Goal: Browse casually

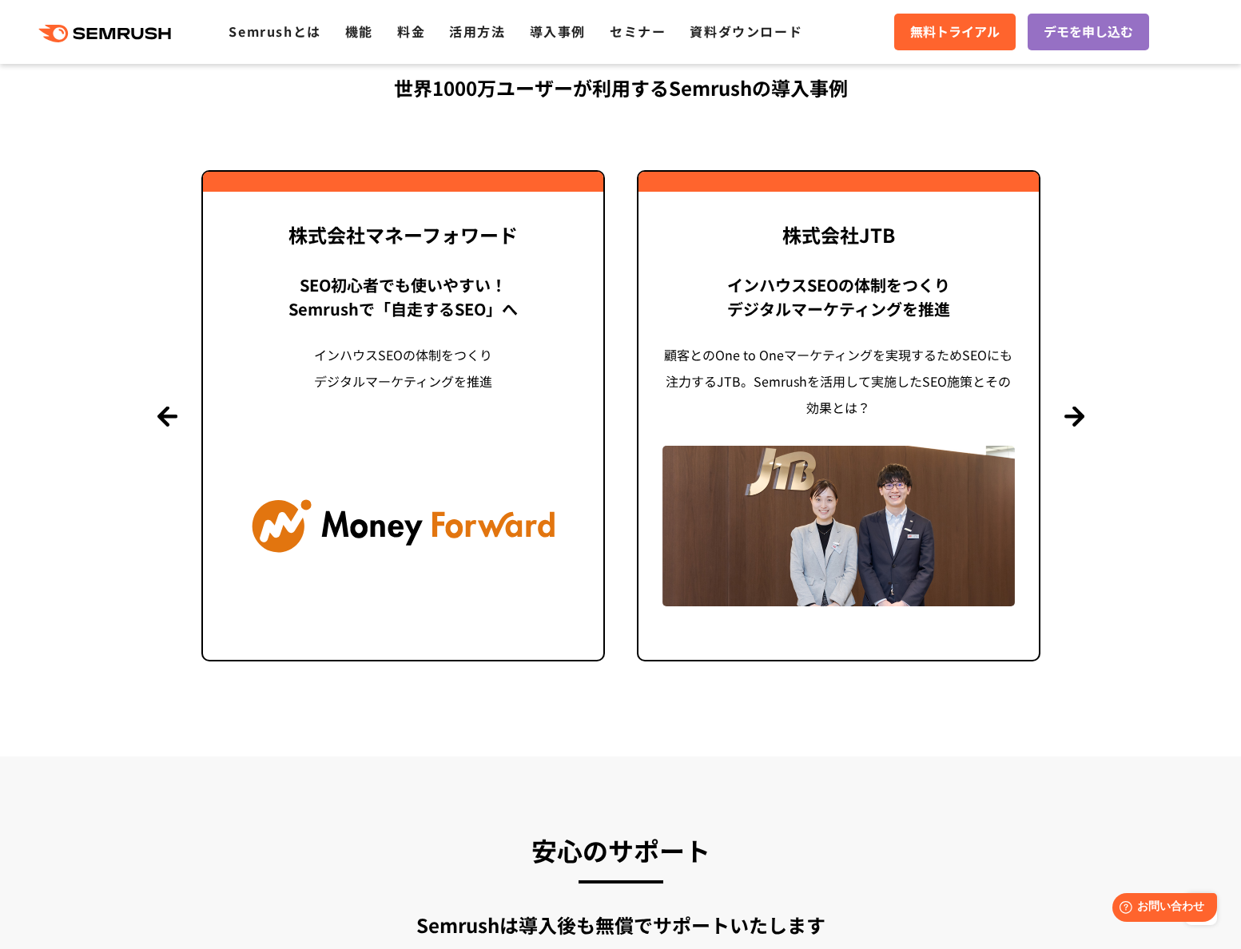
scroll to position [3807, 0]
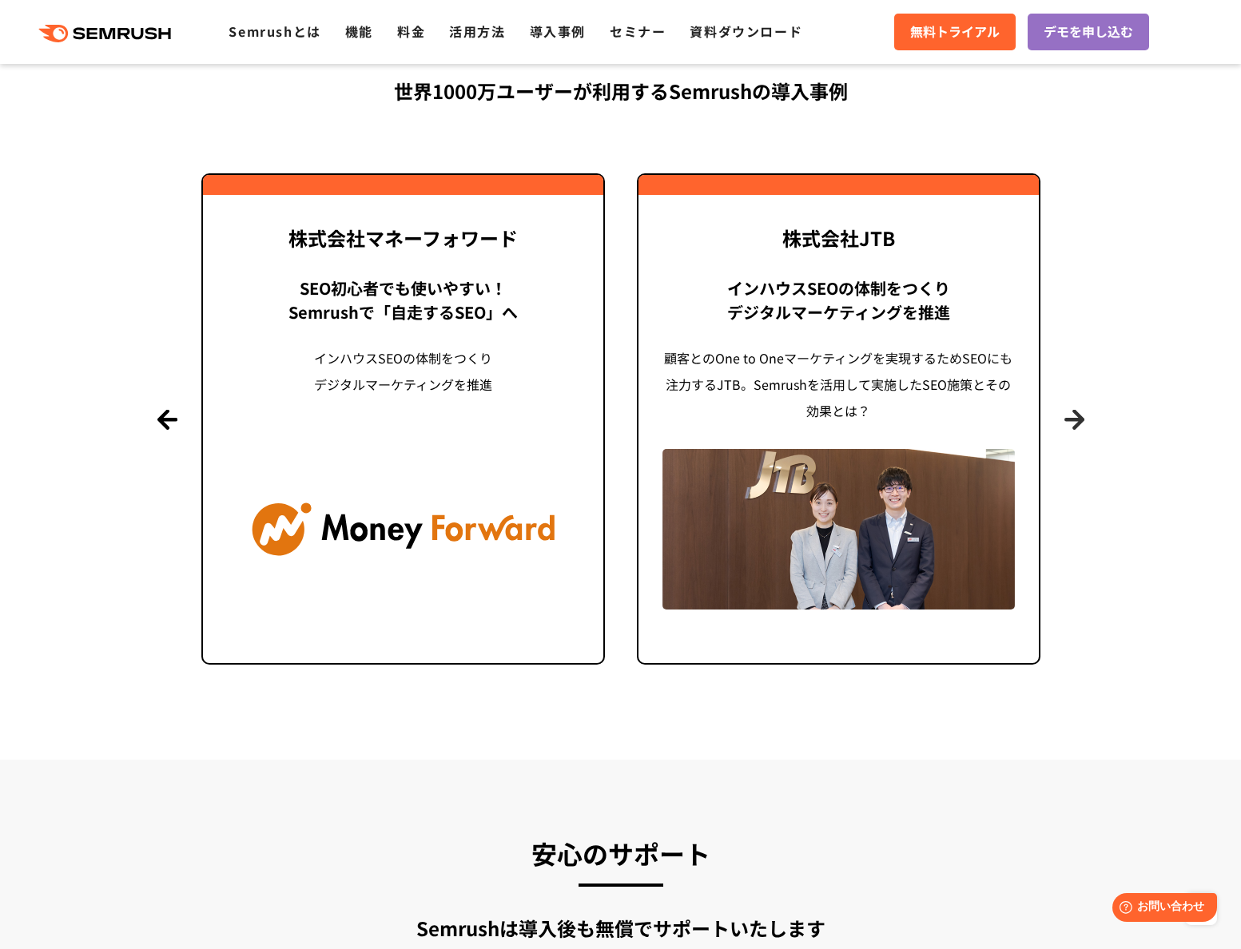
click at [1076, 423] on button "Next" at bounding box center [1074, 419] width 20 height 20
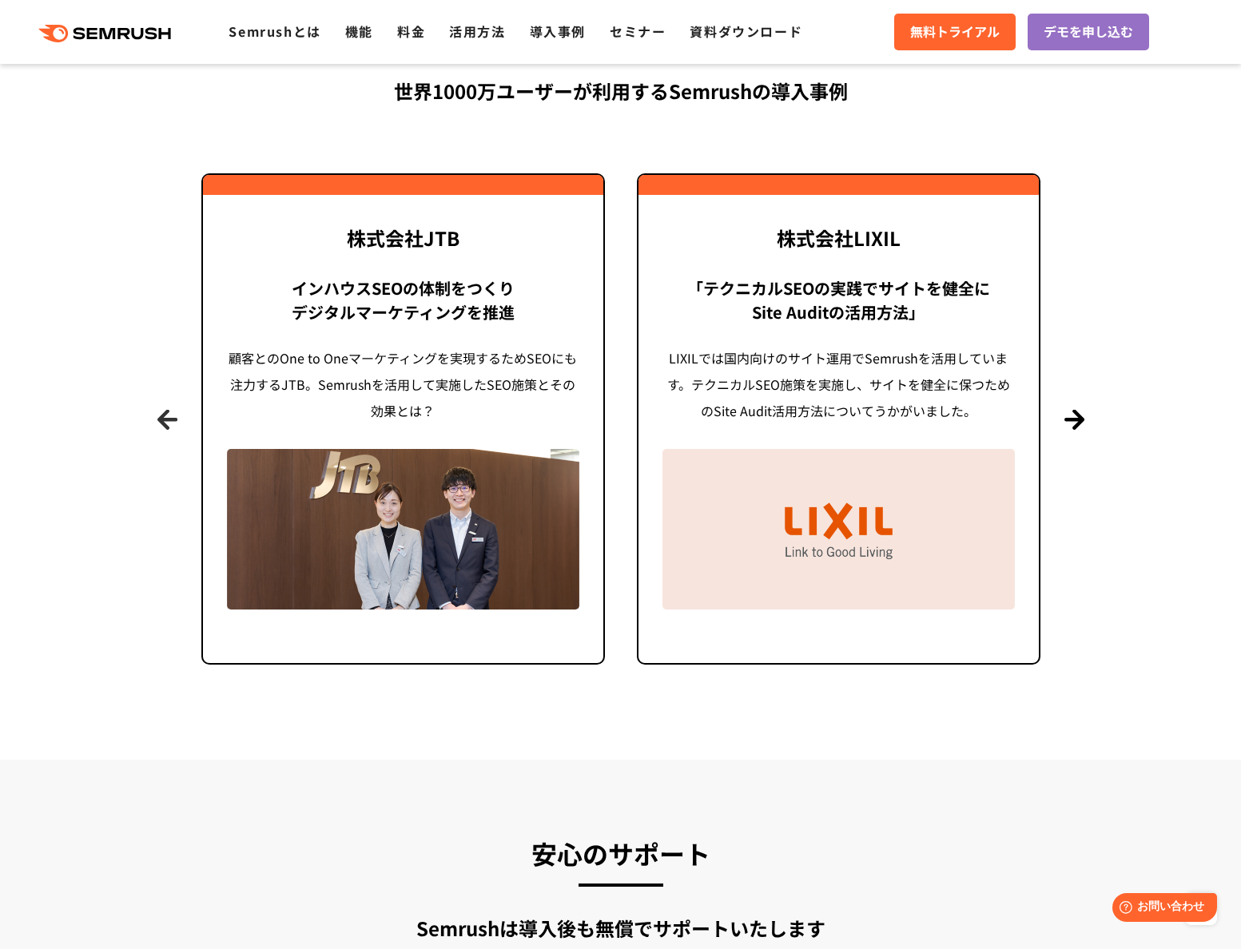
click at [161, 424] on button "Previous" at bounding box center [167, 419] width 20 height 20
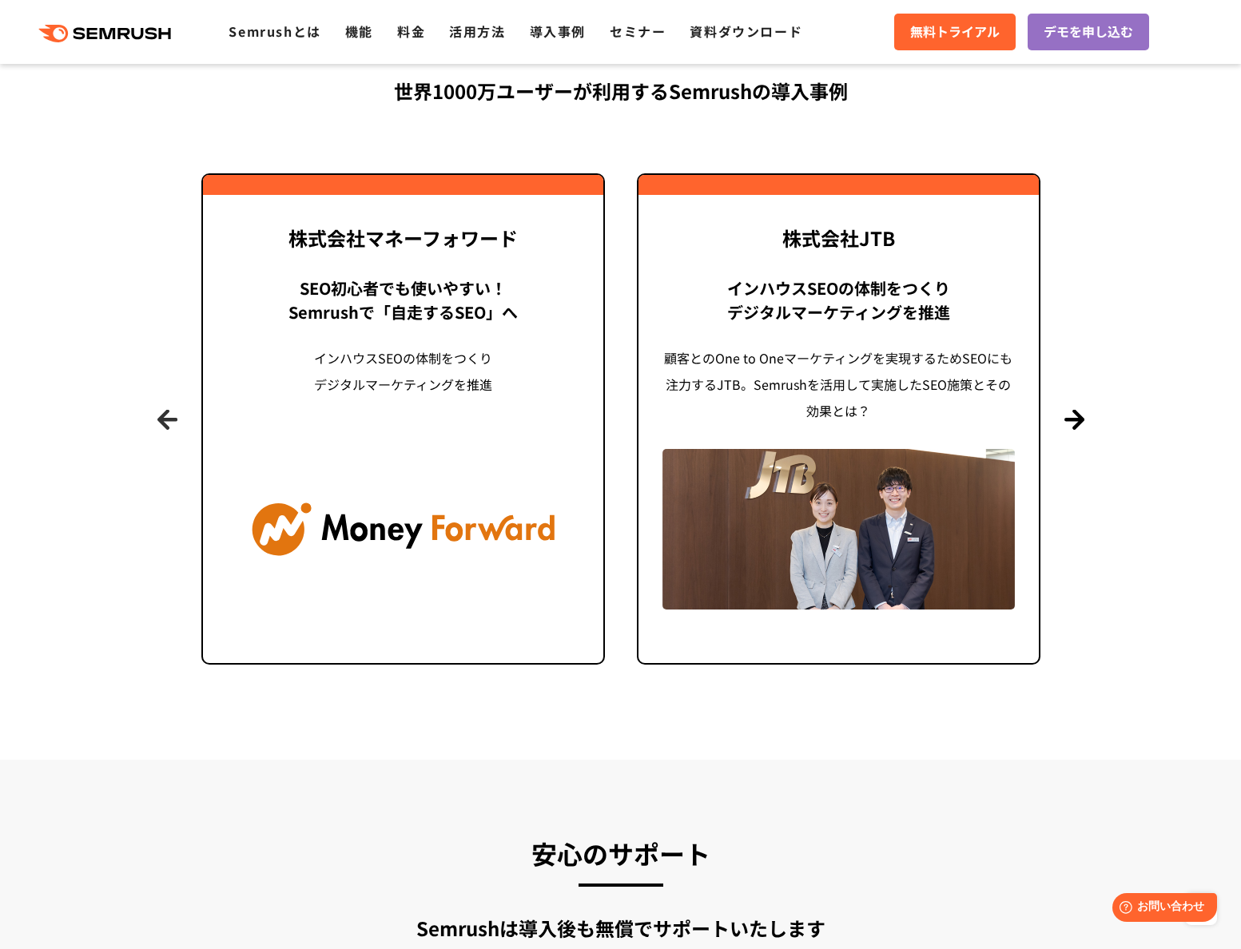
click at [161, 424] on button "Previous" at bounding box center [167, 419] width 20 height 20
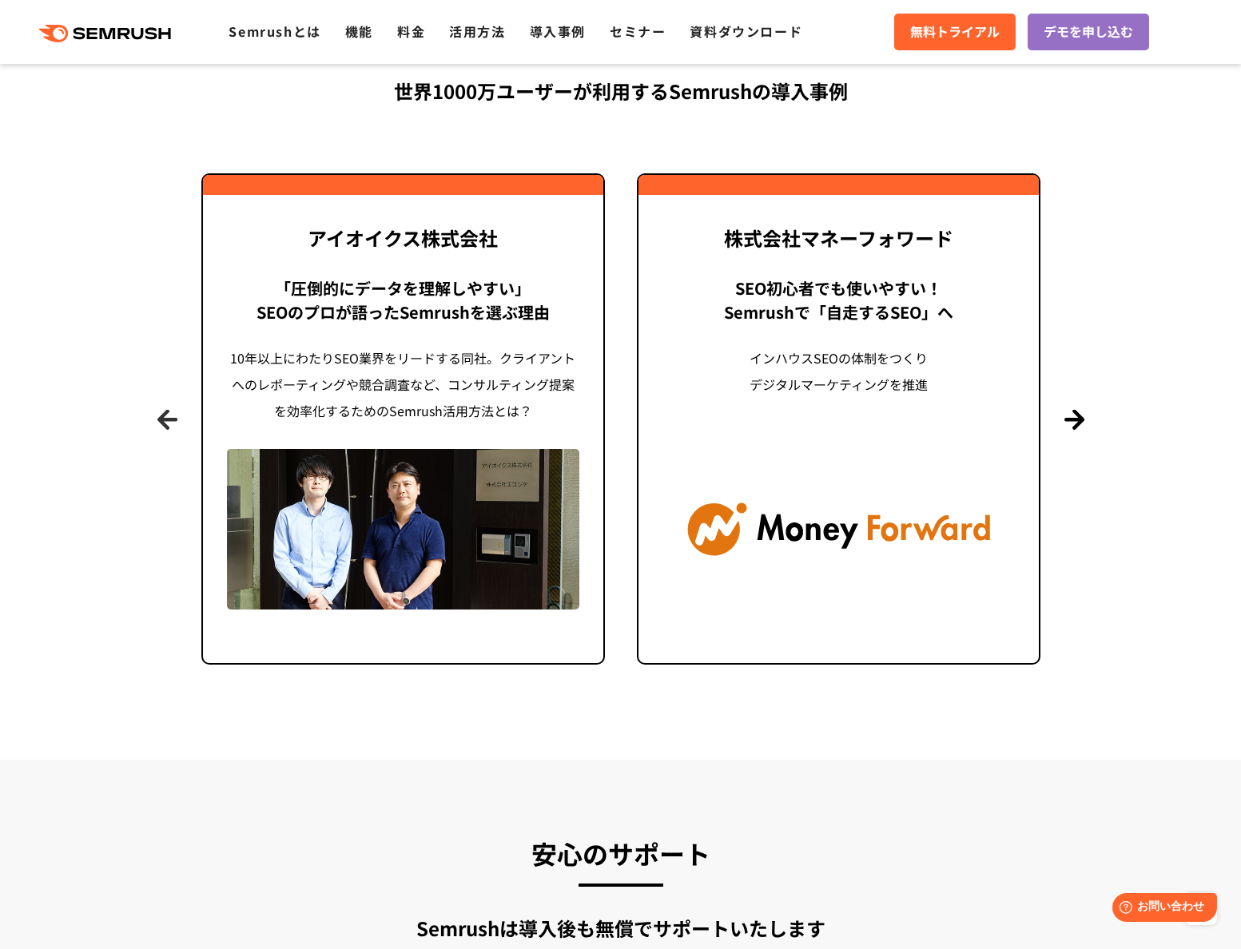
click at [161, 424] on button "Previous" at bounding box center [167, 419] width 20 height 20
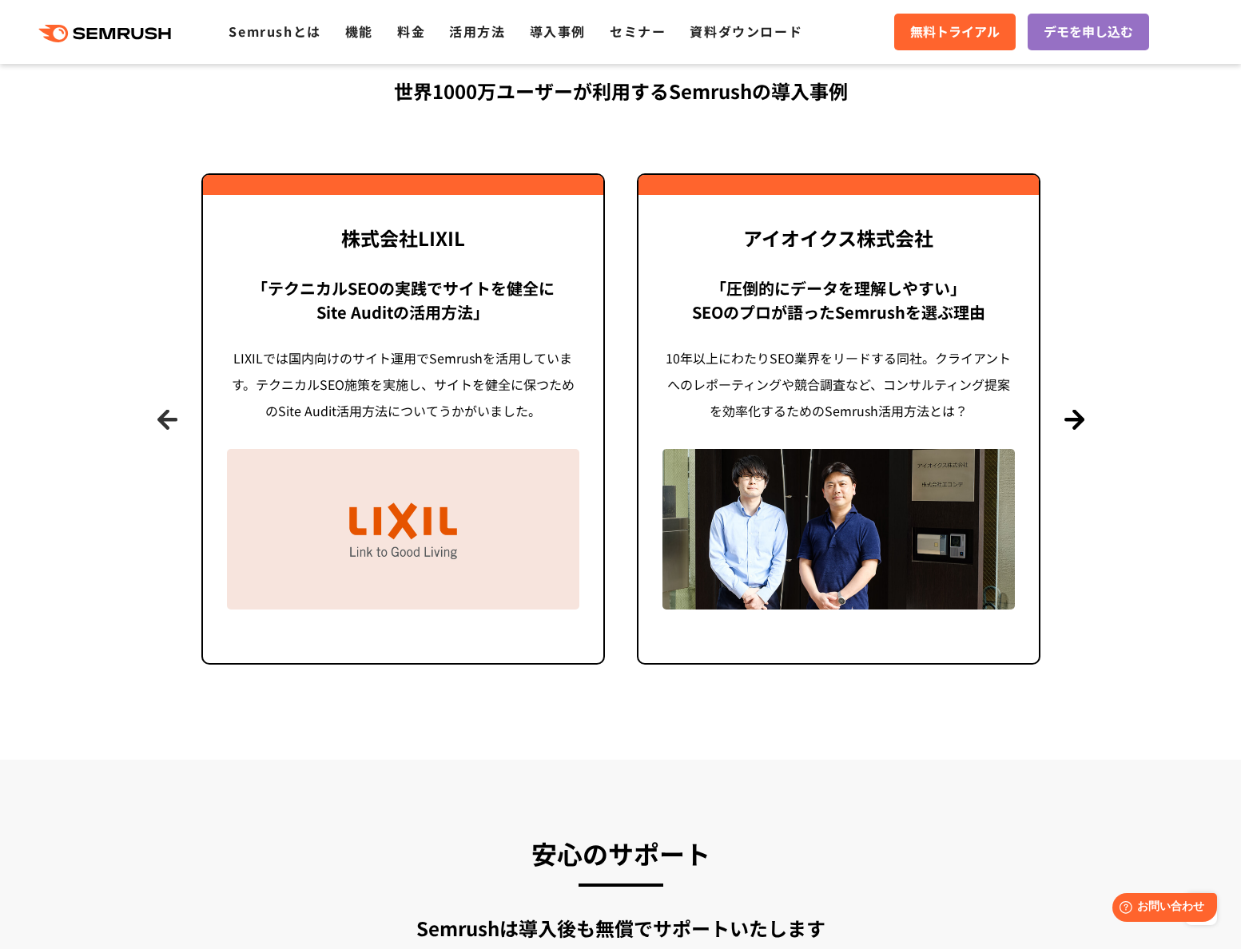
click at [161, 424] on button "Previous" at bounding box center [167, 419] width 20 height 20
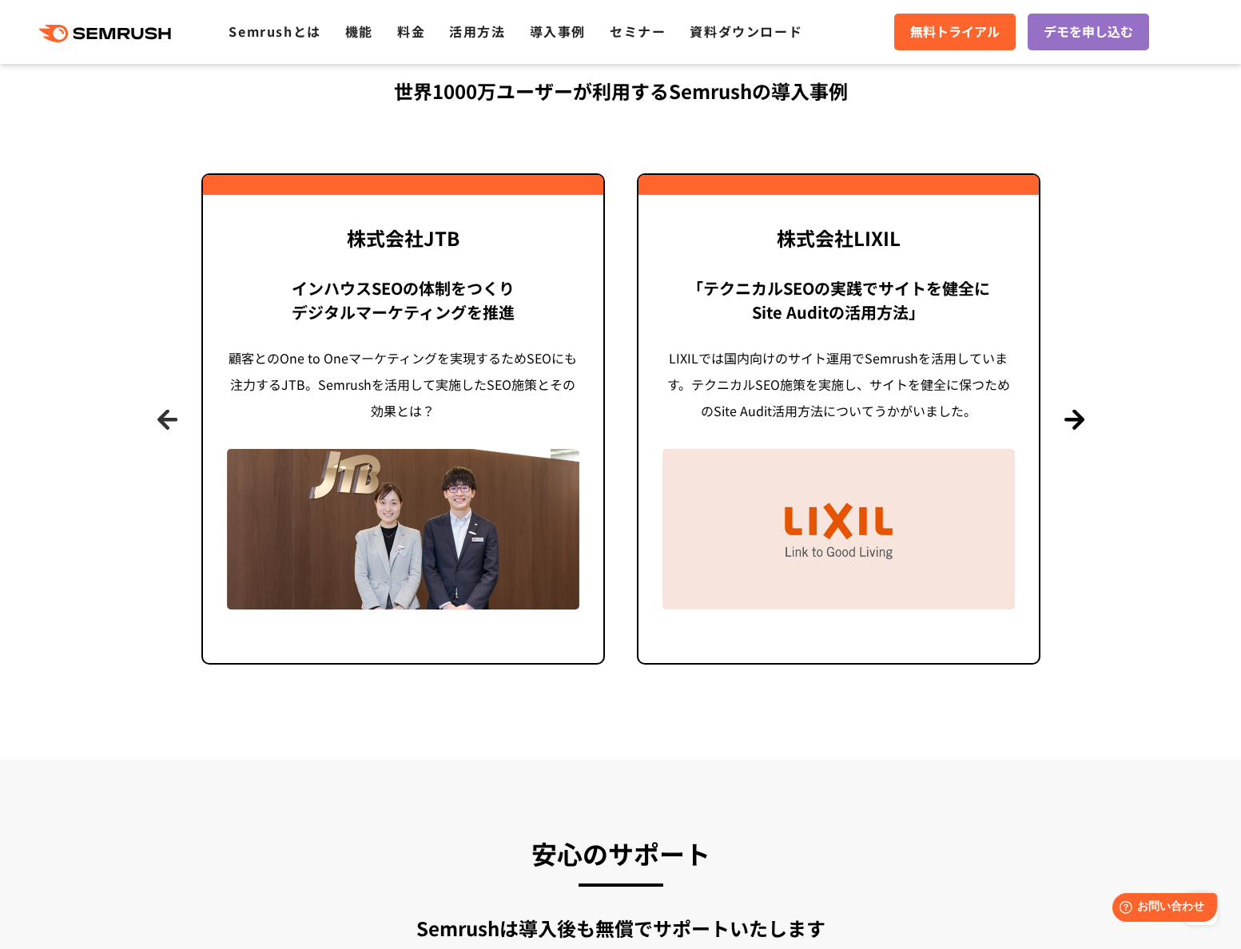
click at [161, 424] on button "Previous" at bounding box center [167, 419] width 20 height 20
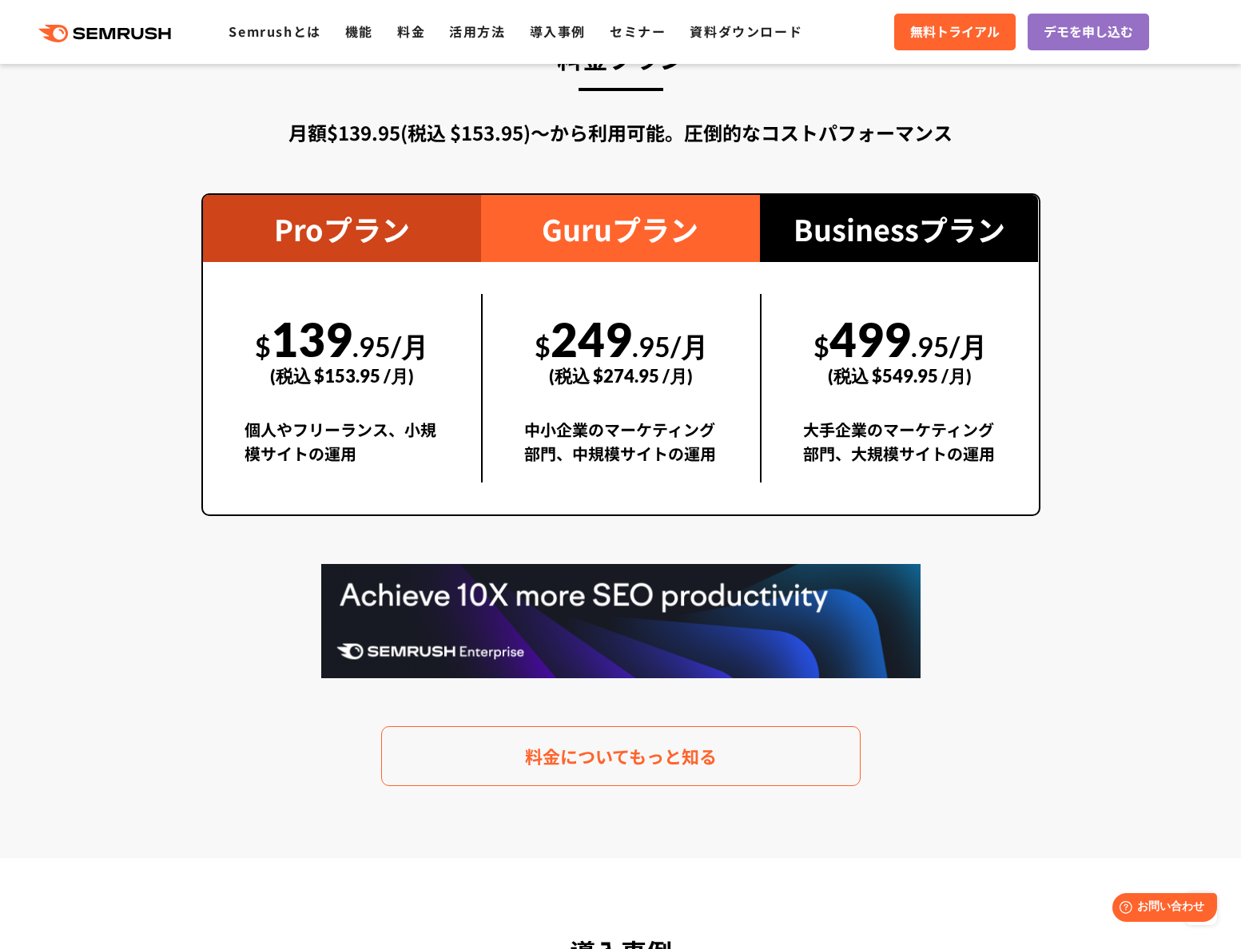
scroll to position [2755, 0]
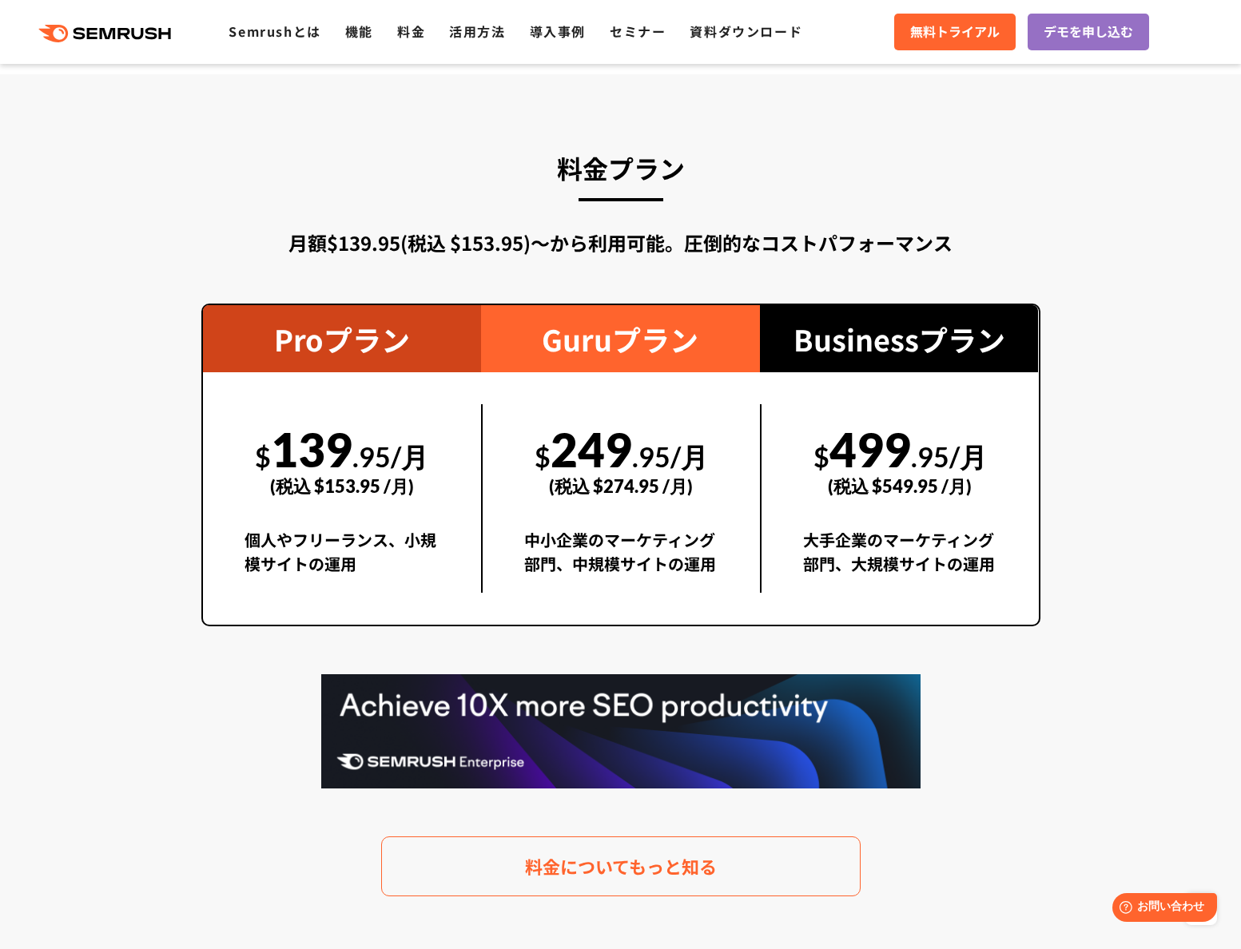
click at [602, 437] on div "$ 249 .95/月 (税込 $274.95 /月)" at bounding box center [621, 459] width 194 height 110
drag, startPoint x: 635, startPoint y: 439, endPoint x: 547, endPoint y: 443, distance: 87.9
click at [547, 443] on div "$ 249 .95/月 (税込 $274.95 /月)" at bounding box center [621, 459] width 194 height 110
click at [651, 467] on div "(税込 $274.95 /月)" at bounding box center [621, 486] width 194 height 57
drag, startPoint x: 636, startPoint y: 446, endPoint x: 563, endPoint y: 443, distance: 72.7
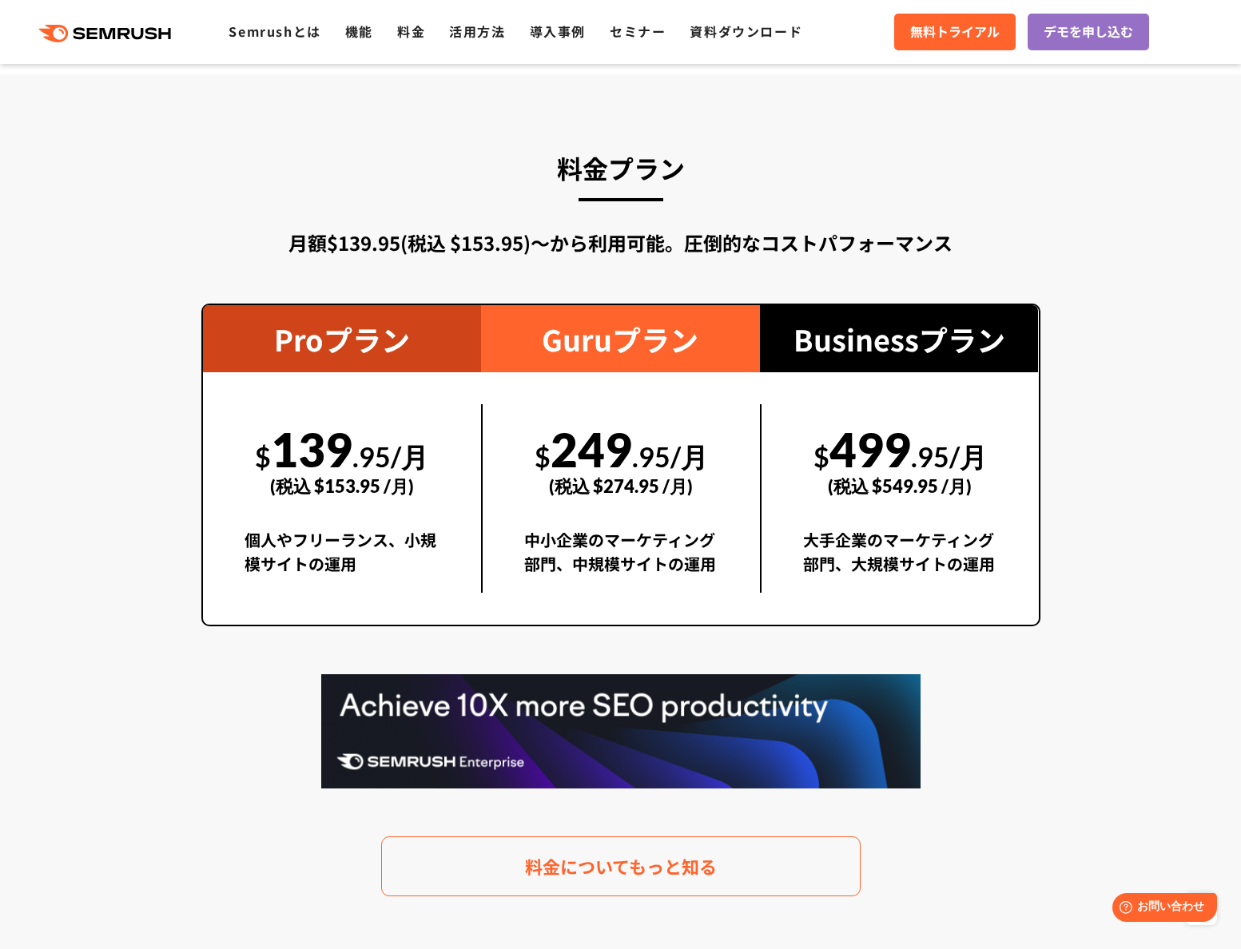
click at [563, 444] on div "$ 249 .95/月 (税込 $274.95 /月)" at bounding box center [621, 459] width 194 height 110
click at [563, 443] on div "$ 249 .95/月 (税込 $274.95 /月)" at bounding box center [621, 459] width 194 height 110
drag, startPoint x: 559, startPoint y: 443, endPoint x: 630, endPoint y: 441, distance: 71.1
click at [632, 442] on div "$ 249 .95/月 (税込 $274.95 /月)" at bounding box center [621, 459] width 194 height 110
click at [626, 452] on div "$ 249 .95/月 (税込 $274.95 /月)" at bounding box center [621, 459] width 194 height 110
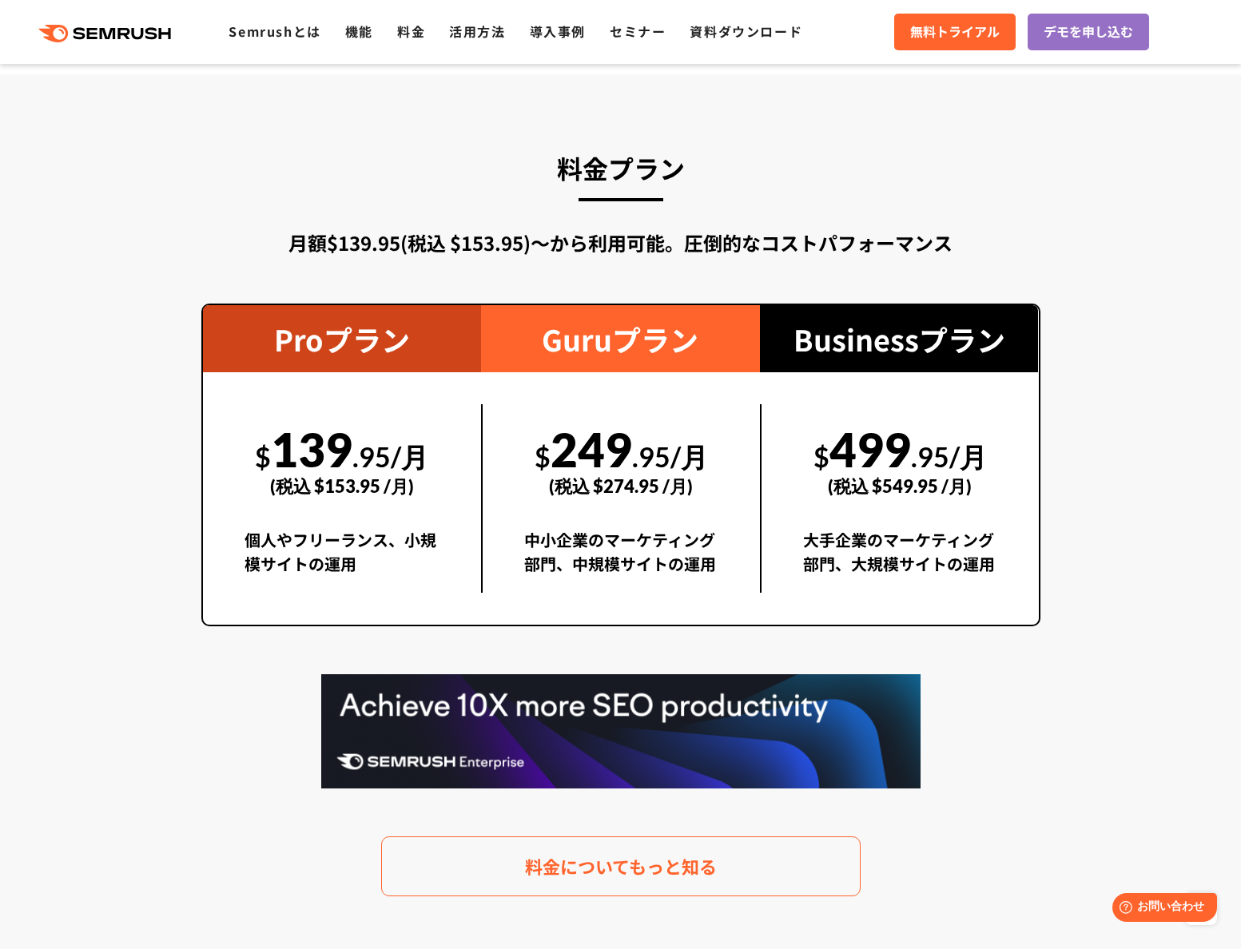
drag, startPoint x: 630, startPoint y: 451, endPoint x: 562, endPoint y: 451, distance: 68.7
click at [563, 451] on div "$ 249 .95/月 (税込 $274.95 /月)" at bounding box center [621, 459] width 194 height 110
click at [633, 455] on div "$ 249 .95/月 (税込 $274.95 /月)" at bounding box center [621, 459] width 194 height 110
drag, startPoint x: 634, startPoint y: 451, endPoint x: 562, endPoint y: 453, distance: 71.2
click at [562, 454] on div "$ 249 .95/月 (税込 $274.95 /月)" at bounding box center [621, 459] width 194 height 110
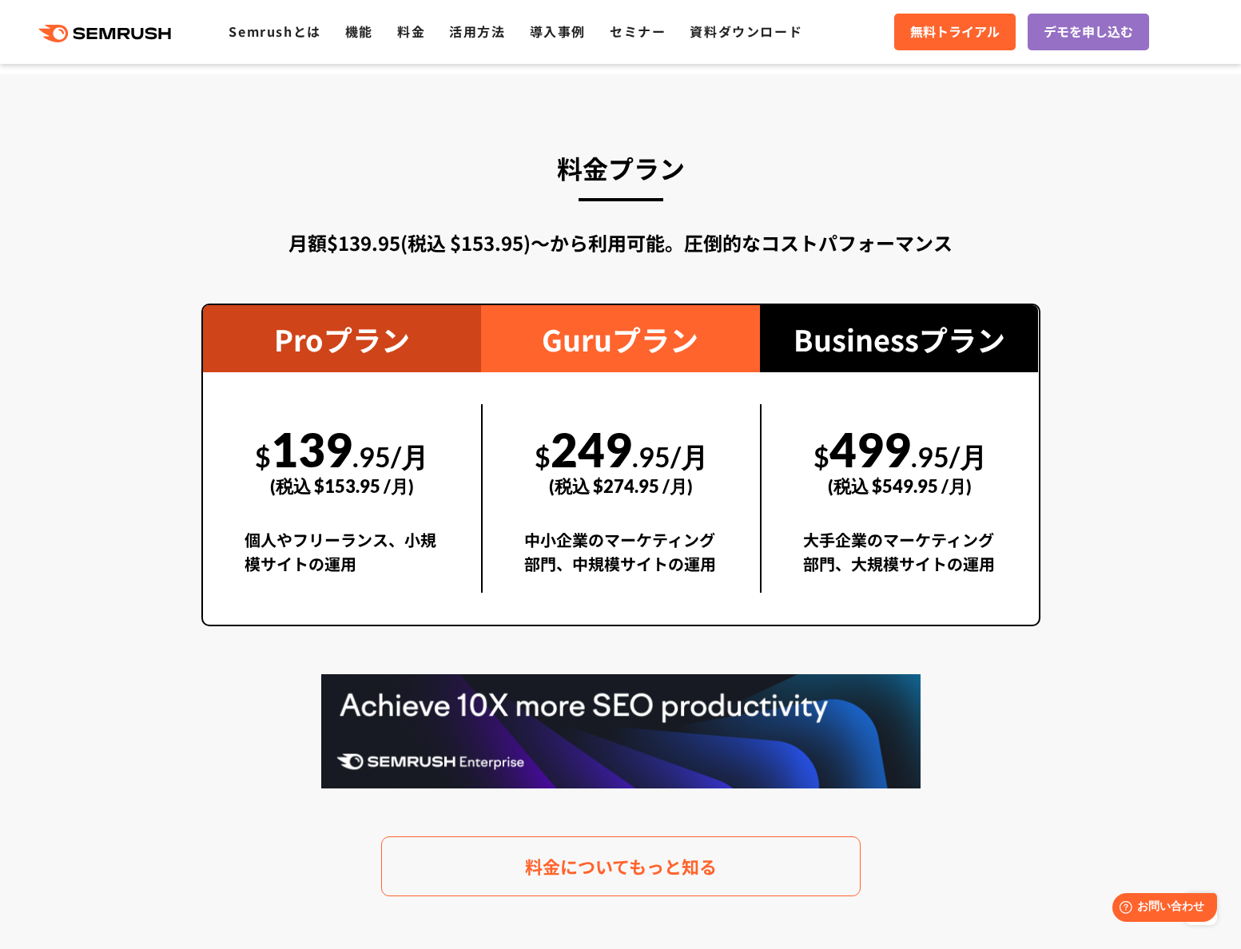
click at [614, 578] on div "中小企業のマーケティング部門、中規模サイトの運用" at bounding box center [621, 560] width 194 height 65
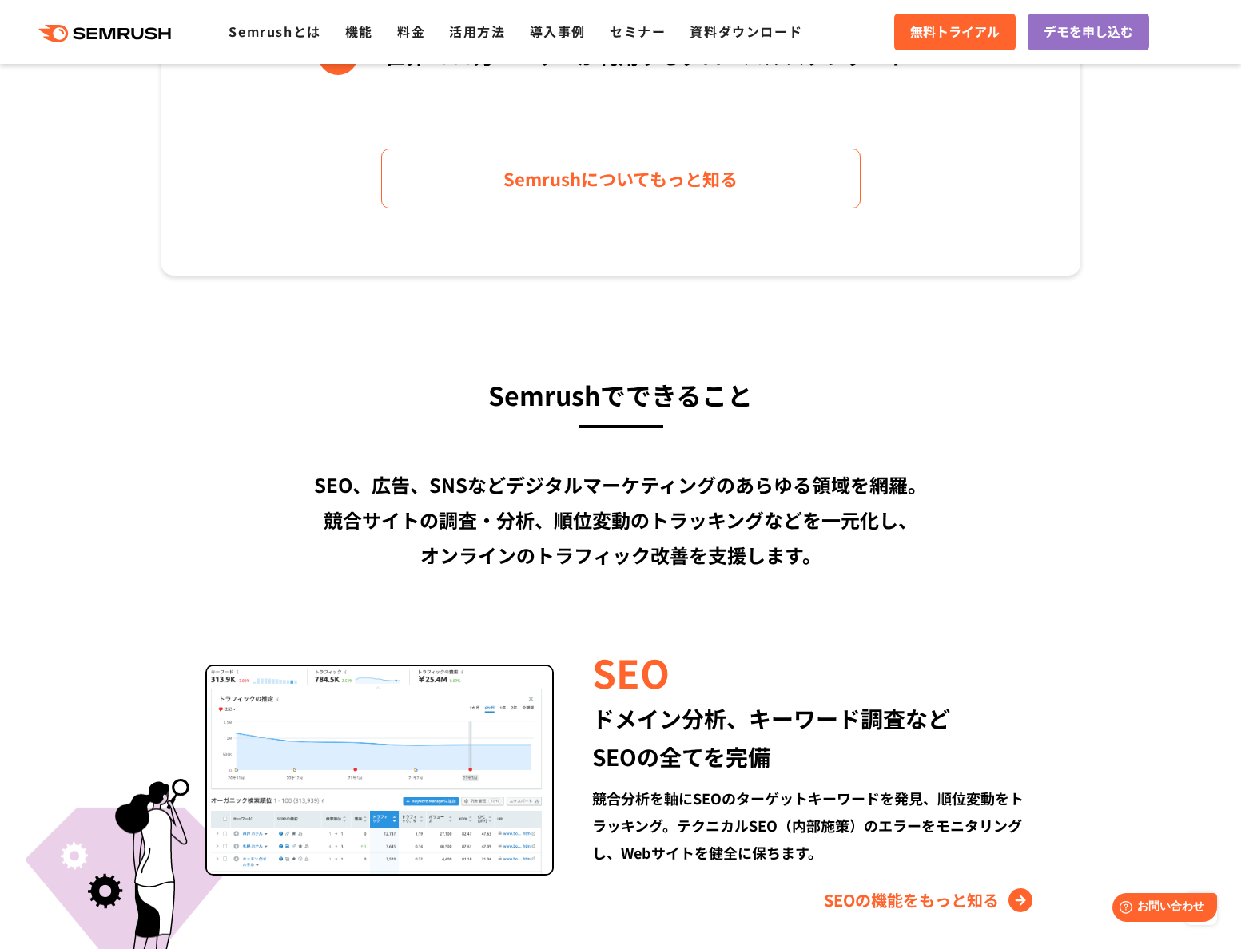
scroll to position [925, 0]
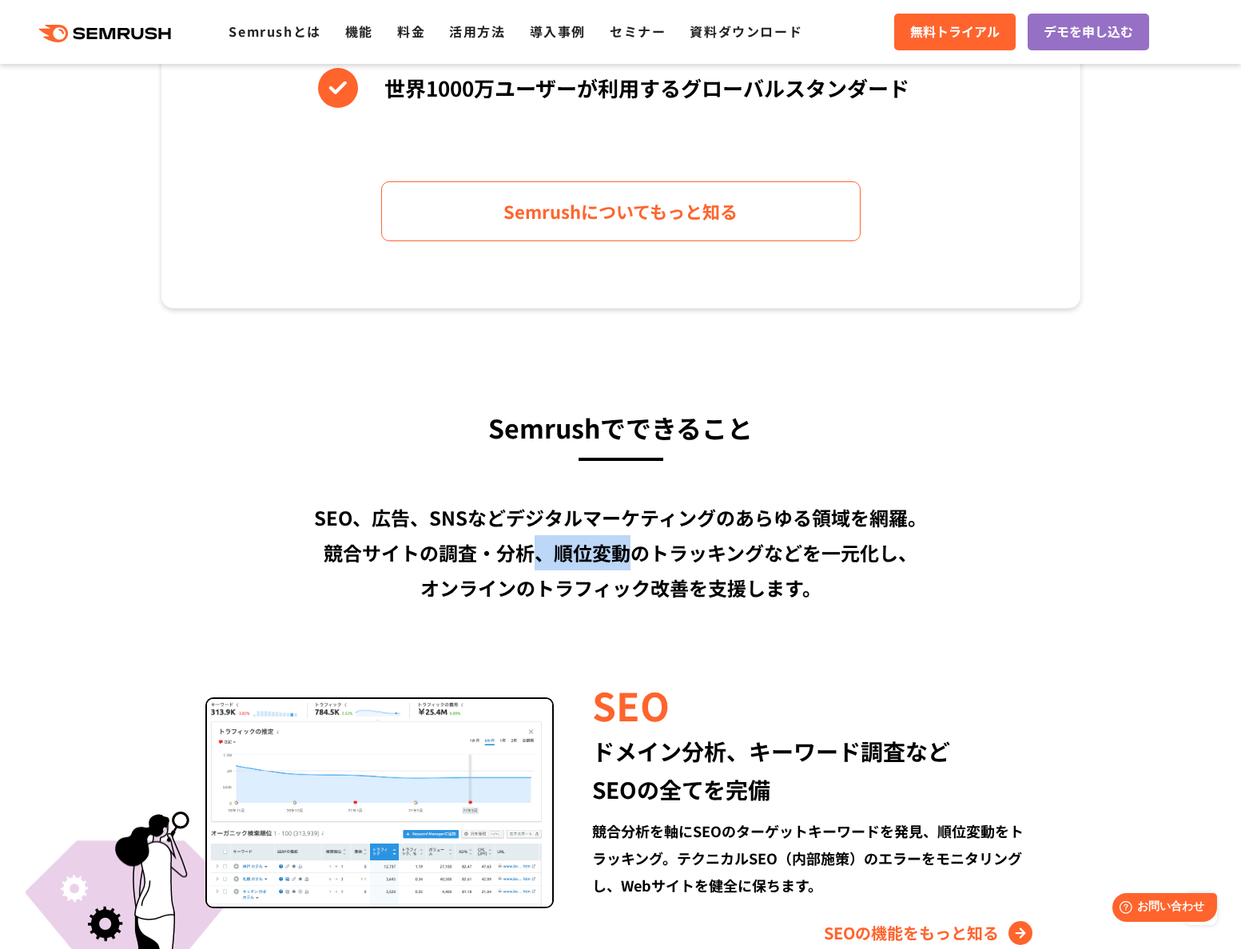
drag, startPoint x: 620, startPoint y: 546, endPoint x: 529, endPoint y: 546, distance: 91.1
click at [529, 546] on div "SEO、広告、SNSなどデジタルマーケティングのあらゆる領域を網羅。 競合サイトの調査・分析、順位変動のトラッキングなどを一元化し、 オンラインのトラフィック…" at bounding box center [620, 552] width 919 height 105
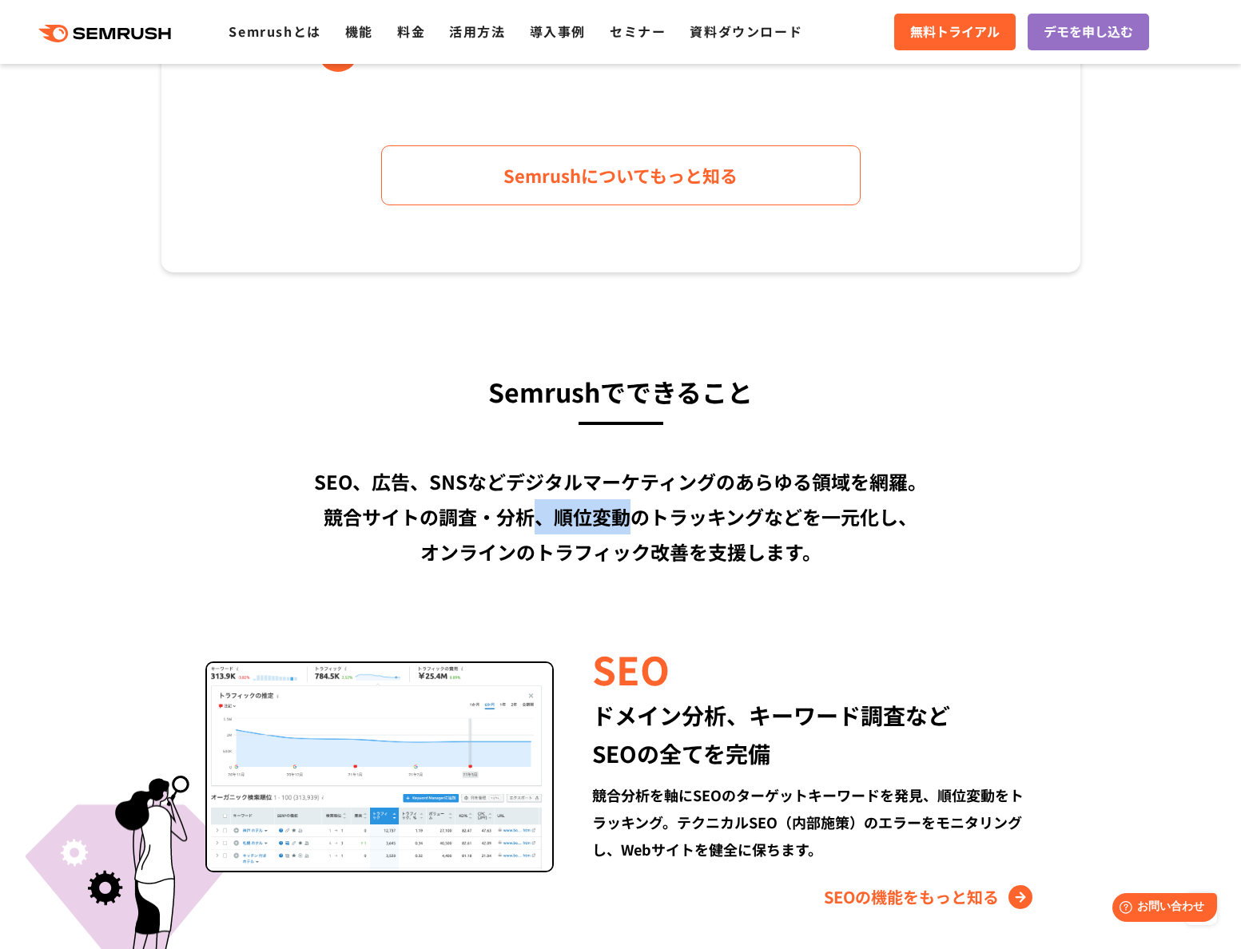
scroll to position [967, 0]
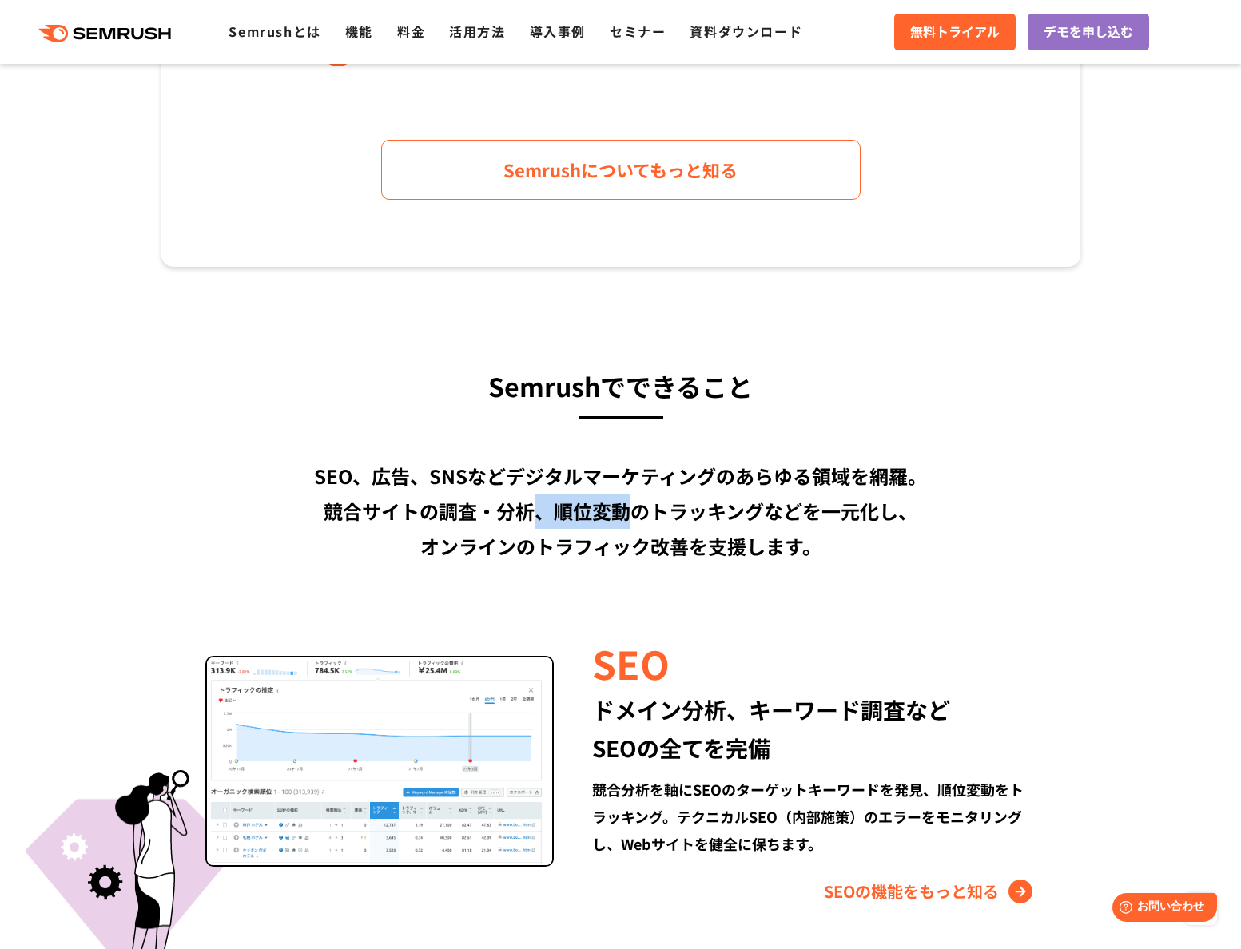
click at [396, 830] on img at bounding box center [379, 761] width 349 height 211
